Goal: Find specific page/section: Find specific page/section

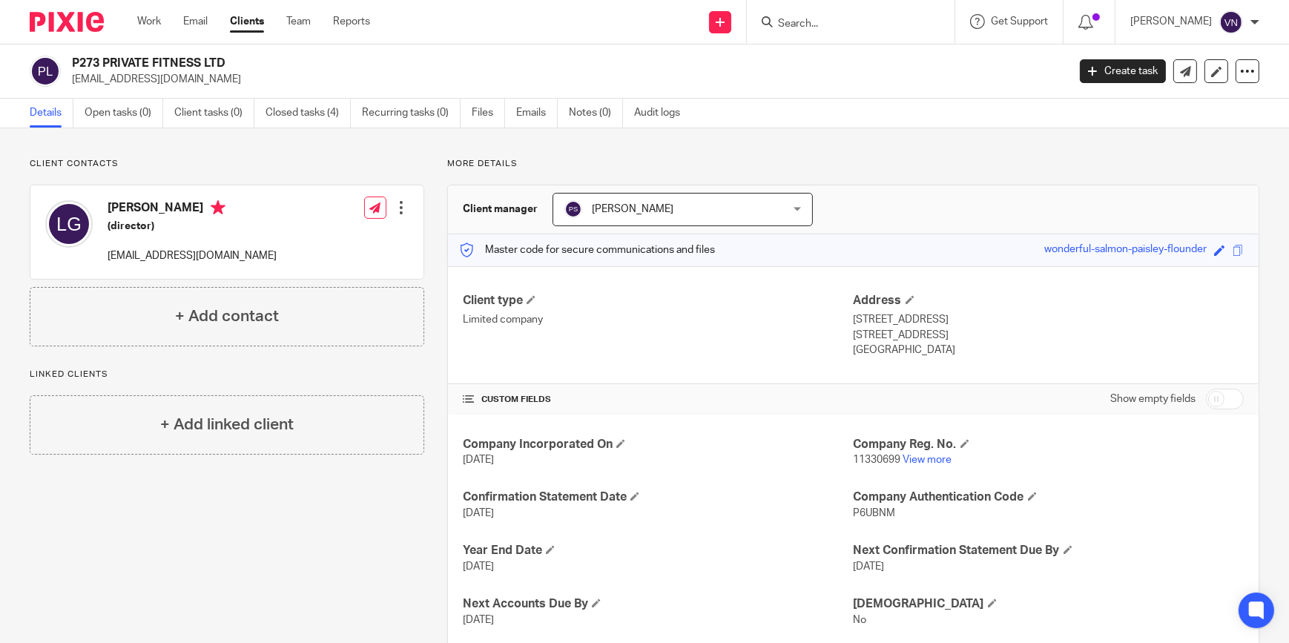
click at [859, 15] on form at bounding box center [855, 22] width 158 height 19
click at [871, 22] on input "Search" at bounding box center [842, 24] width 133 height 13
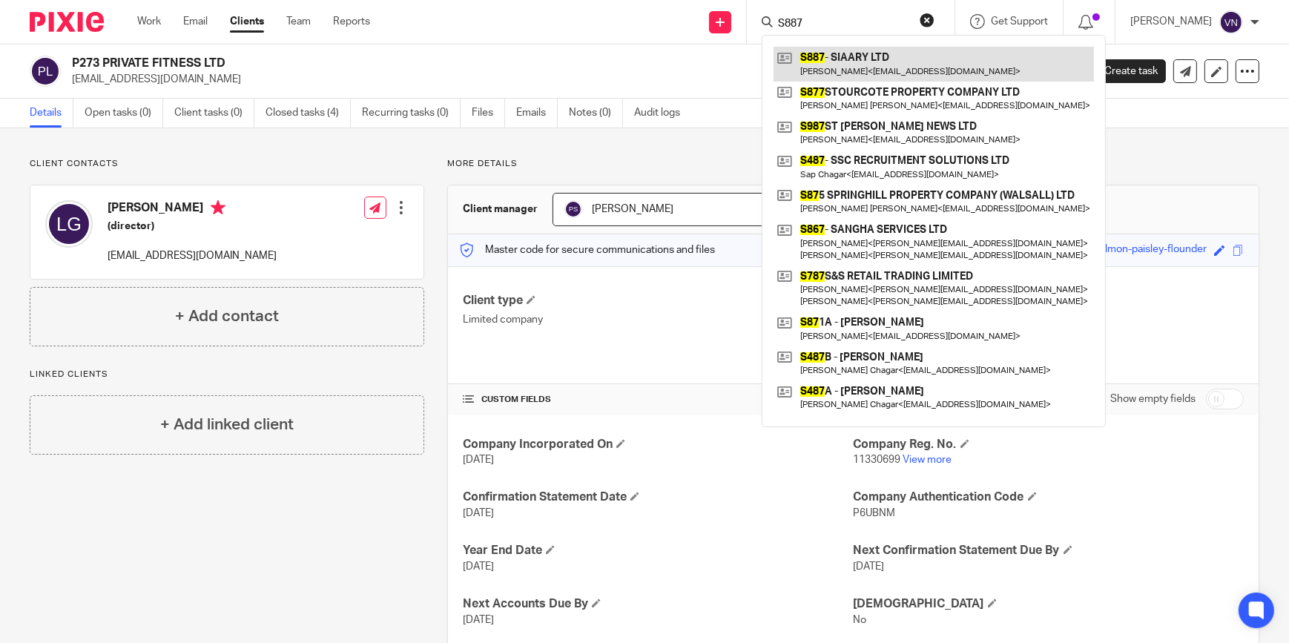
type input "S887"
click at [891, 60] on link at bounding box center [933, 64] width 320 height 34
